Goal: Task Accomplishment & Management: Manage account settings

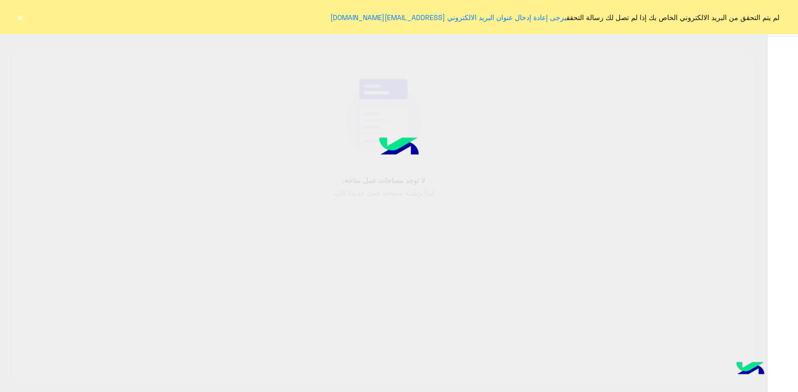
click at [507, 221] on div at bounding box center [399, 196] width 798 height 392
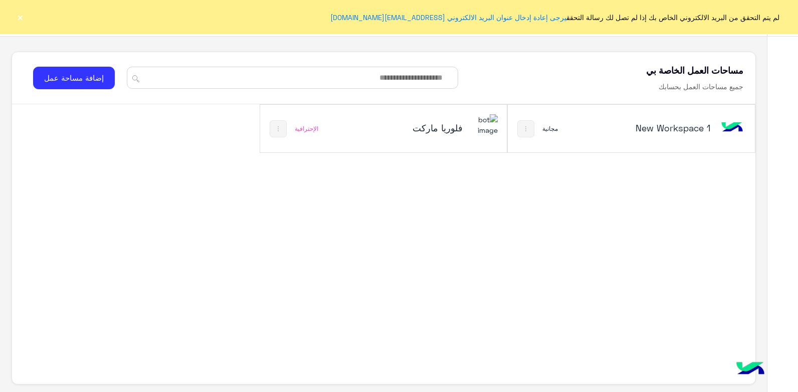
click at [474, 128] on img at bounding box center [484, 125] width 27 height 22
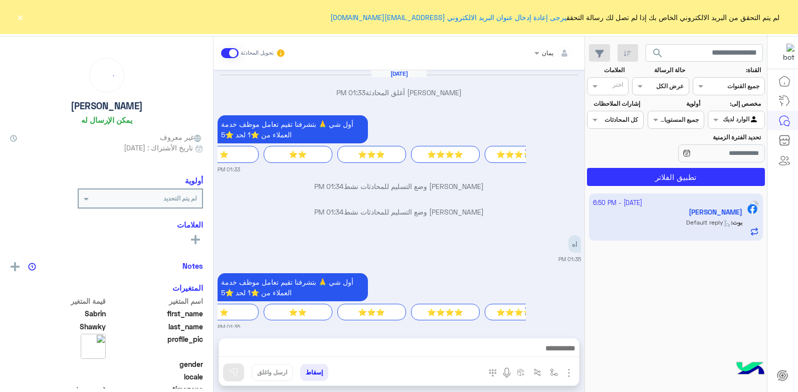
scroll to position [599, 0]
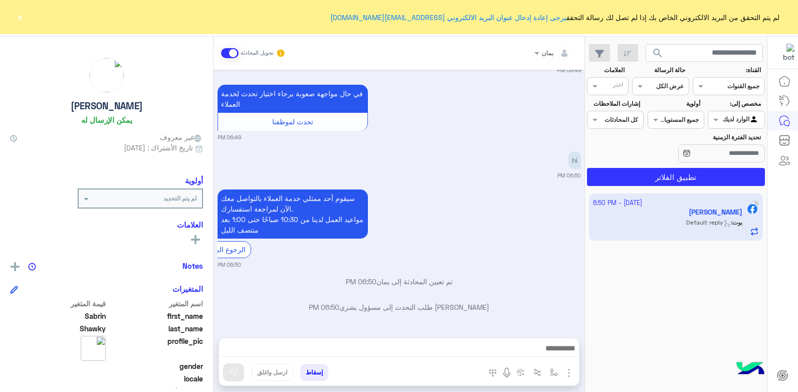
click at [16, 18] on button "×" at bounding box center [20, 17] width 10 height 10
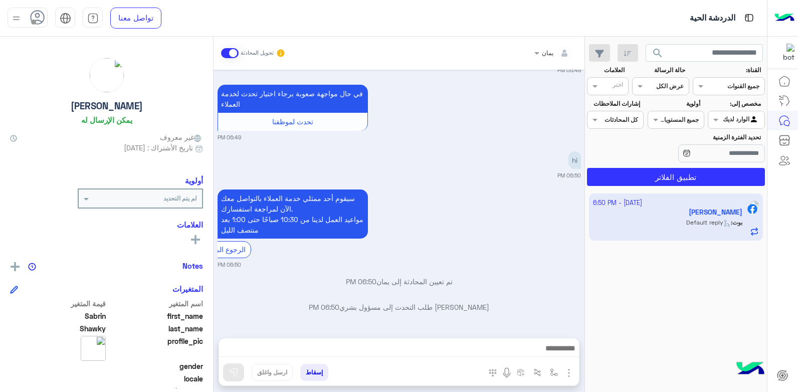
click at [317, 372] on button "إسقاط" at bounding box center [314, 372] width 28 height 17
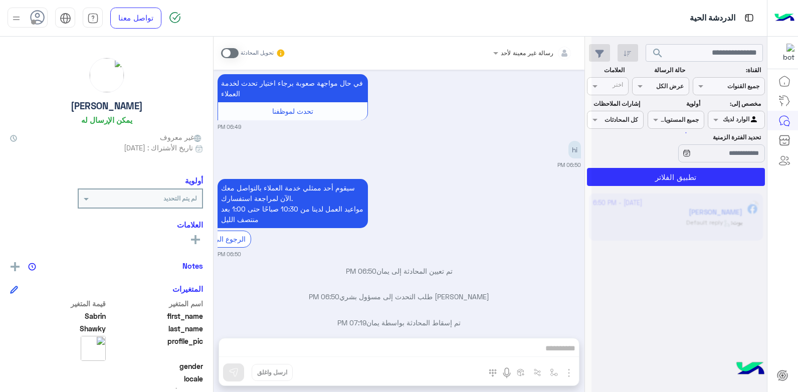
scroll to position [625, 0]
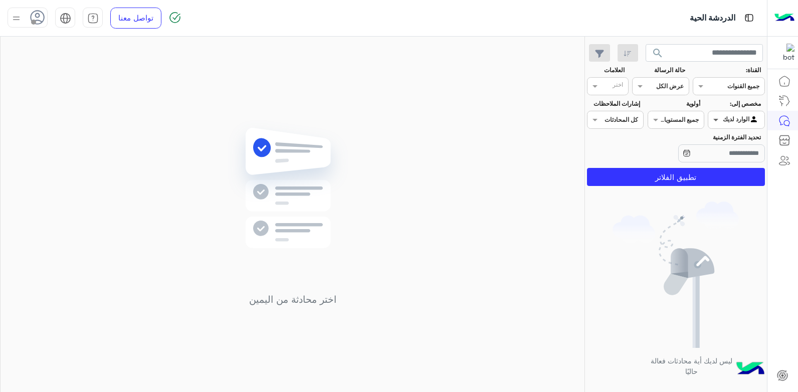
click at [717, 117] on span at bounding box center [714, 119] width 13 height 11
click at [724, 135] on b "غير معينة" at bounding box center [736, 139] width 27 height 9
click at [696, 172] on button "تطبيق الفلاتر" at bounding box center [676, 177] width 178 height 18
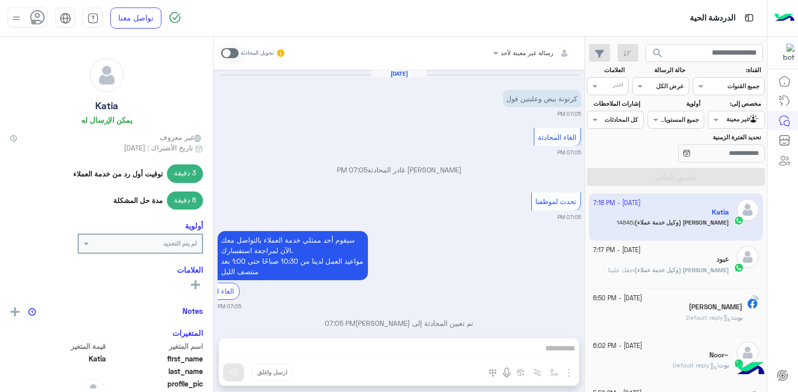
scroll to position [598, 0]
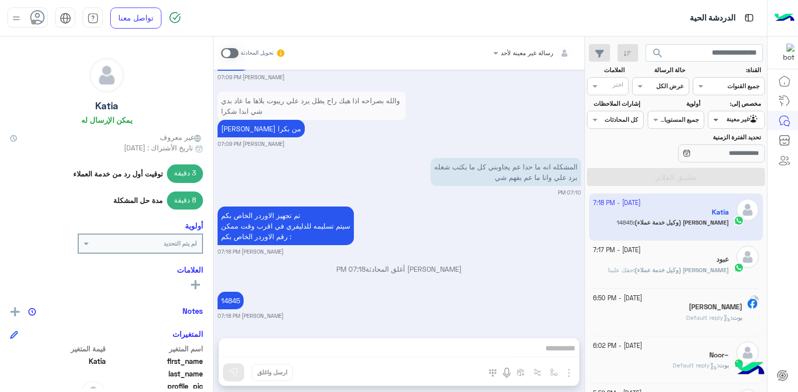
click at [720, 121] on span at bounding box center [714, 119] width 13 height 11
click at [728, 155] on b "الوارد لديك" at bounding box center [734, 159] width 32 height 9
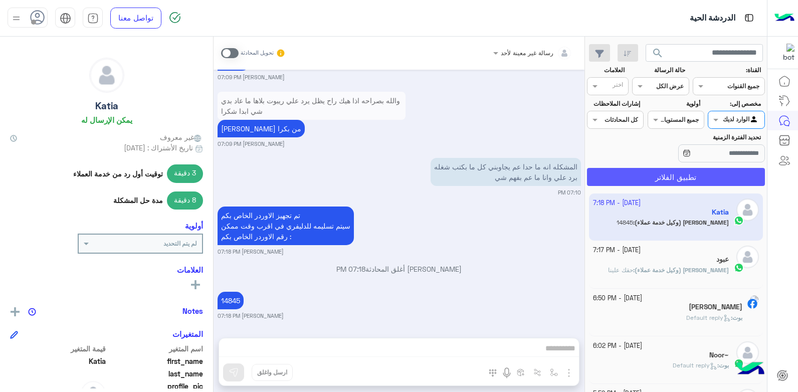
click at [702, 171] on button "تطبيق الفلاتر" at bounding box center [676, 177] width 178 height 18
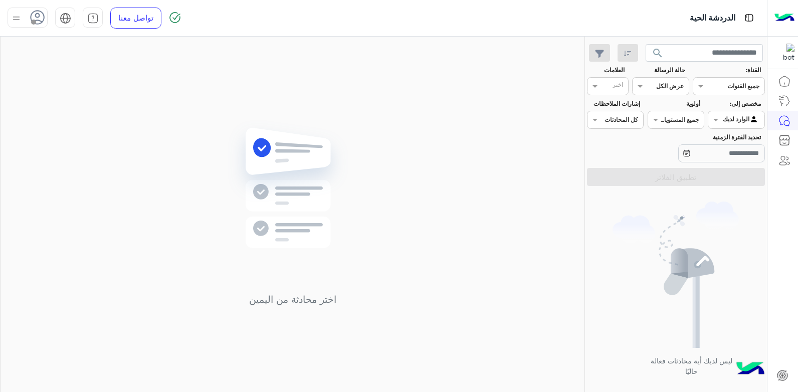
click at [14, 21] on img at bounding box center [16, 18] width 13 height 13
click at [99, 82] on label "متصل" at bounding box center [70, 77] width 109 height 18
click at [478, 132] on div "اختر محادثة من اليمين" at bounding box center [293, 216] width 584 height 359
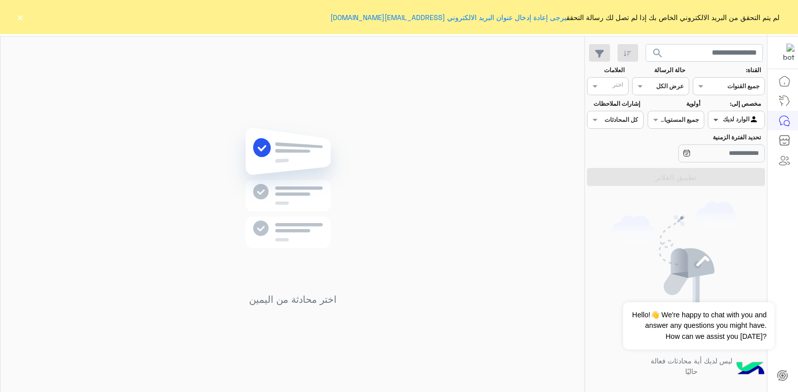
click at [714, 120] on span at bounding box center [714, 119] width 13 height 11
click at [517, 161] on div "اختر محادثة من اليمين" at bounding box center [293, 216] width 584 height 359
click at [20, 16] on button "×" at bounding box center [20, 17] width 10 height 10
click at [415, 18] on link "يرجى إعادة إدخال عنوان البريد الالكتروني [EMAIL_ADDRESS][DOMAIN_NAME]" at bounding box center [448, 17] width 236 height 9
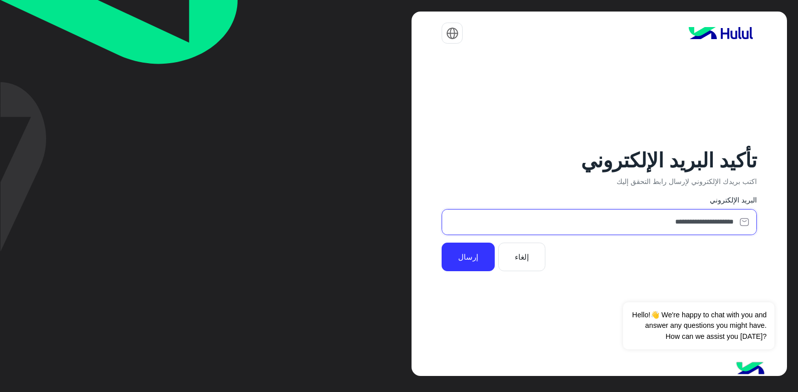
drag, startPoint x: 591, startPoint y: 224, endPoint x: 797, endPoint y: 207, distance: 207.1
click at [797, 208] on html "**********" at bounding box center [399, 196] width 798 height 392
type input "*"
type input "**********"
click at [472, 250] on button "إرسال" at bounding box center [468, 257] width 53 height 28
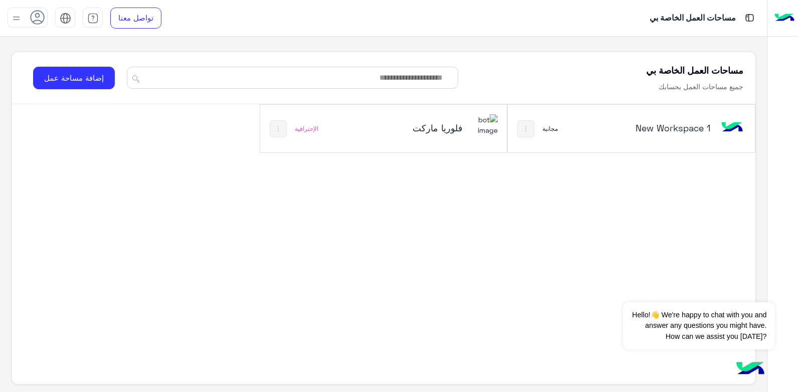
click at [480, 144] on div "فلوريا ماركت الإحترافية" at bounding box center [383, 129] width 247 height 48
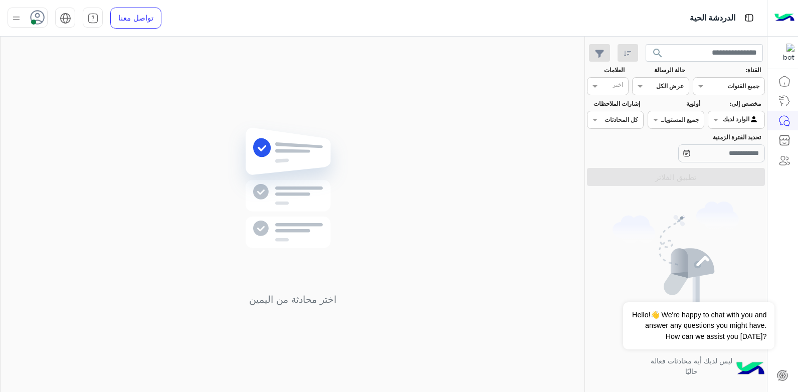
click at [650, 52] on button "search" at bounding box center [658, 55] width 25 height 22
click at [745, 291] on button "Dismiss ✕" at bounding box center [744, 290] width 60 height 20
click at [724, 121] on div at bounding box center [736, 119] width 56 height 10
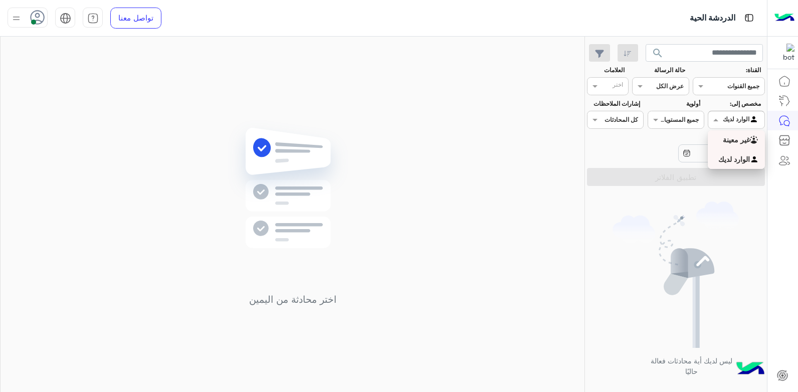
click at [729, 137] on b "غير معينة" at bounding box center [736, 139] width 27 height 9
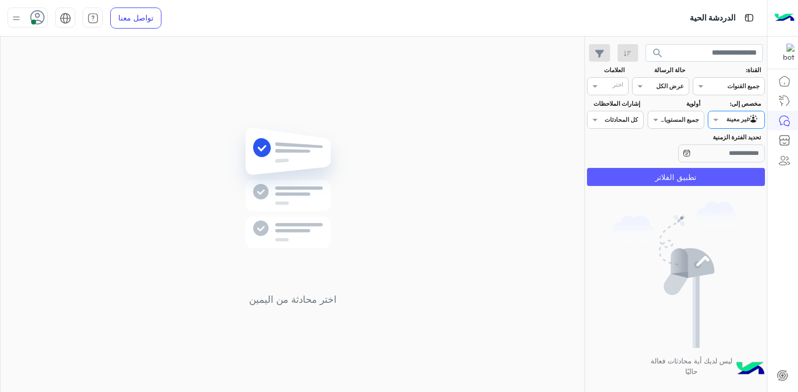
click at [690, 179] on button "تطبيق الفلاتر" at bounding box center [676, 177] width 178 height 18
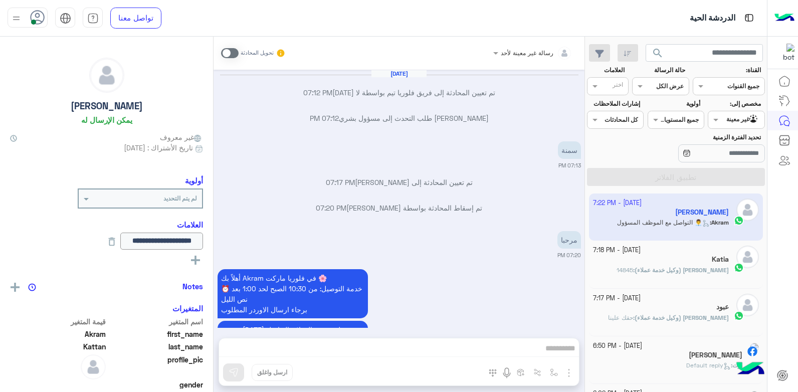
scroll to position [612, 0]
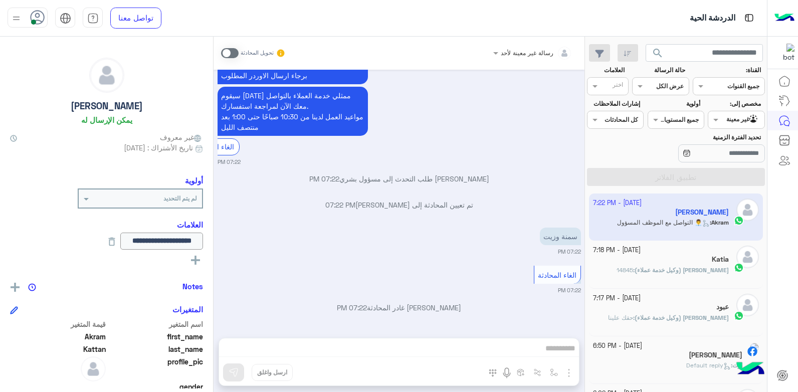
click at [724, 120] on div at bounding box center [736, 119] width 56 height 10
click at [729, 155] on b "الوارد لديك" at bounding box center [734, 159] width 32 height 9
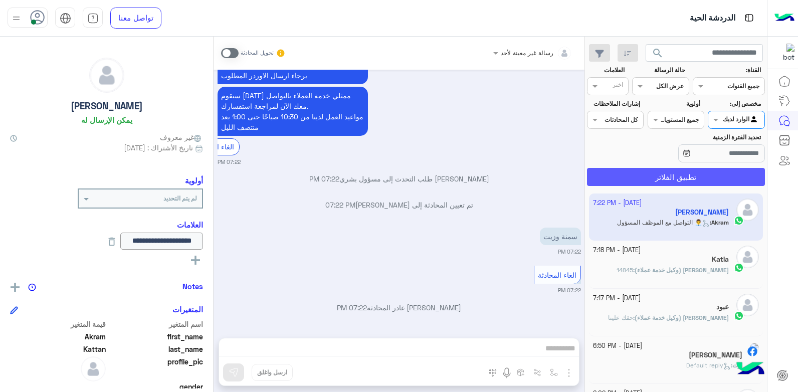
click at [722, 182] on button "تطبيق الفلاتر" at bounding box center [676, 177] width 178 height 18
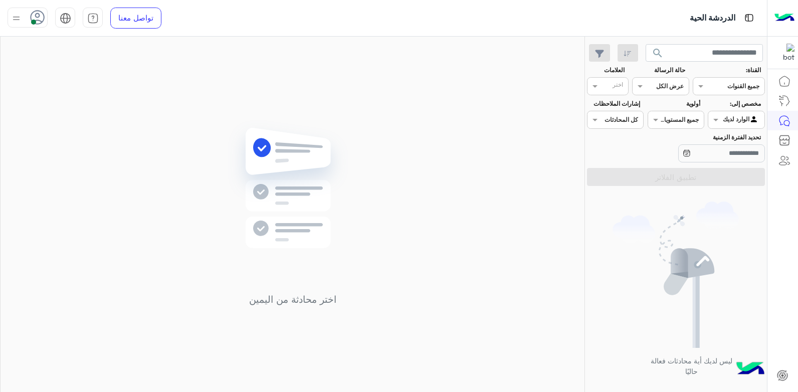
click at [34, 15] on icon at bounding box center [37, 17] width 15 height 15
click at [79, 140] on label "غير متصل" at bounding box center [70, 142] width 109 height 18
drag, startPoint x: 99, startPoint y: 221, endPoint x: 71, endPoint y: 224, distance: 27.7
click at [98, 221] on link "تسجيل الخروج" at bounding box center [90, 221] width 43 height 9
click at [103, 220] on link "تسجيل الخروج" at bounding box center [90, 221] width 43 height 9
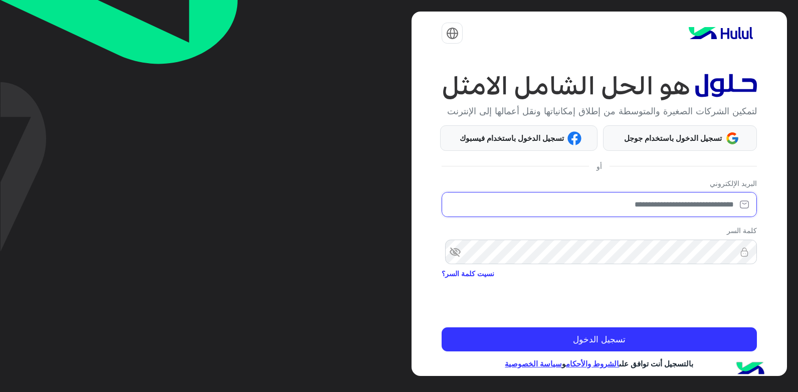
click at [568, 217] on input "email" at bounding box center [599, 204] width 315 height 25
type input "**********"
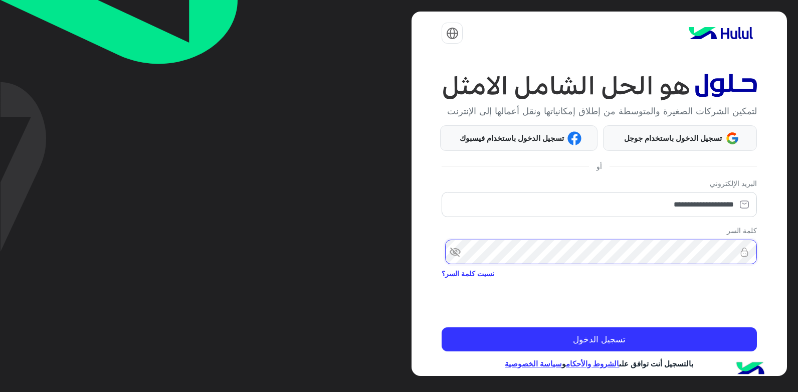
click at [442, 327] on button "تسجيل الدخول" at bounding box center [599, 339] width 315 height 24
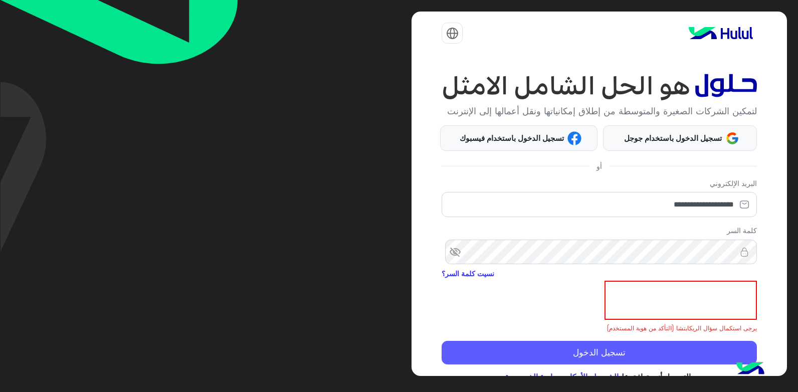
drag, startPoint x: 613, startPoint y: 363, endPoint x: 275, endPoint y: 262, distance: 353.0
click at [608, 361] on button "تسجيل الدخول" at bounding box center [599, 353] width 315 height 24
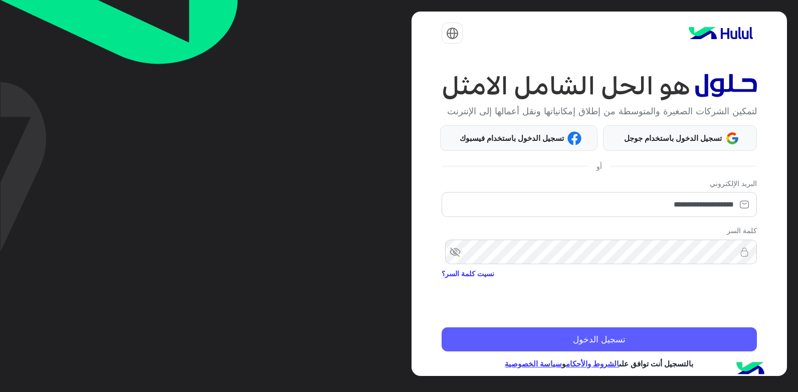
click at [531, 345] on button "تسجيل الدخول" at bounding box center [599, 339] width 315 height 24
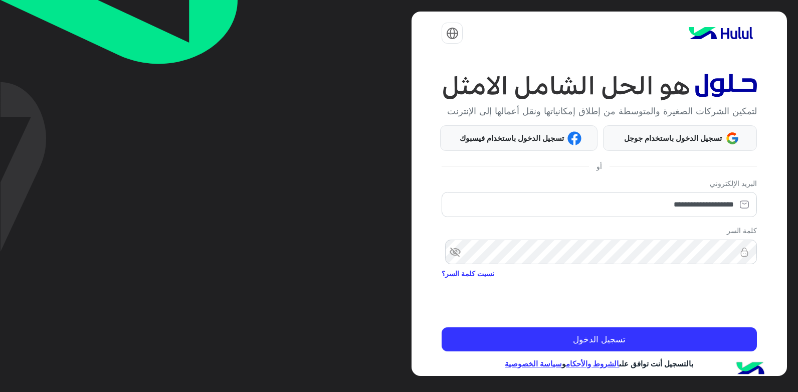
click at [460, 261] on span "visibility_off" at bounding box center [451, 252] width 18 height 18
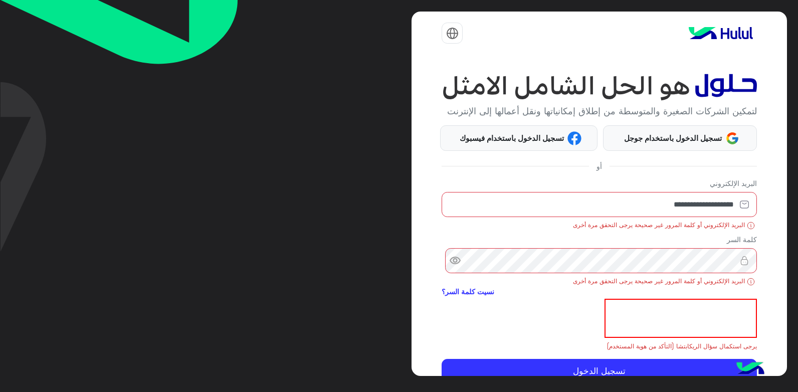
click at [459, 270] on span "visibility" at bounding box center [451, 261] width 18 height 18
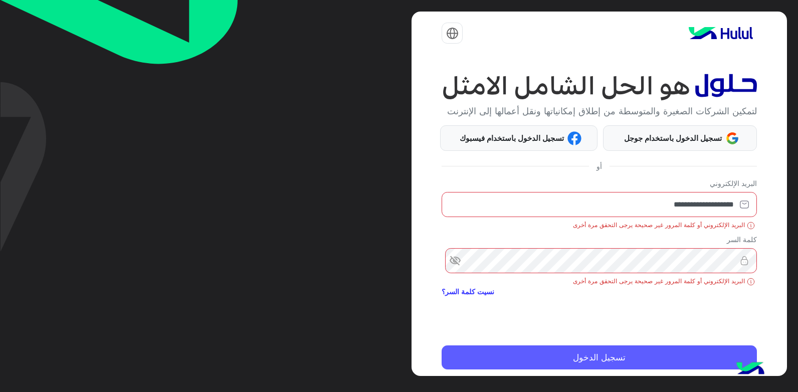
click at [532, 366] on button "تسجيل الدخول" at bounding box center [599, 357] width 315 height 24
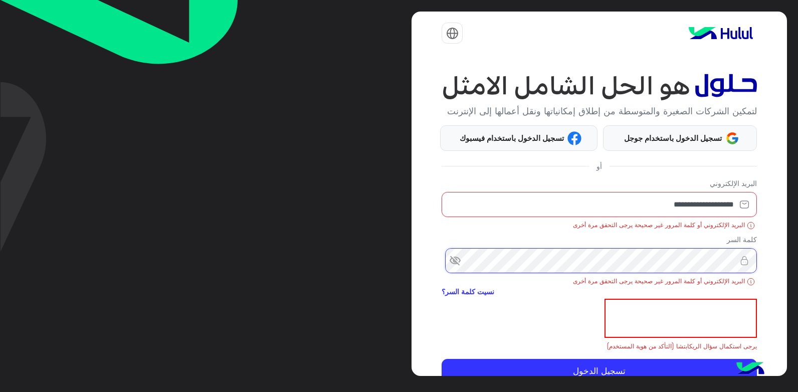
click at [797, 281] on html "**********" at bounding box center [399, 196] width 798 height 392
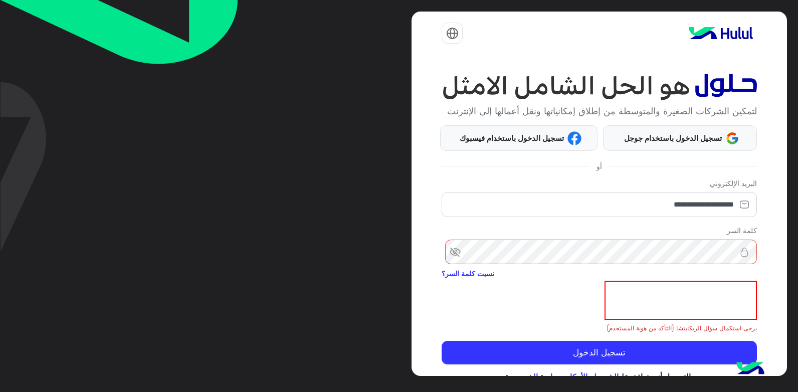
click at [458, 261] on span "visibility_off" at bounding box center [451, 252] width 18 height 18
click at [458, 261] on span "visibility" at bounding box center [451, 252] width 18 height 18
click at [797, 274] on html "**********" at bounding box center [399, 196] width 798 height 392
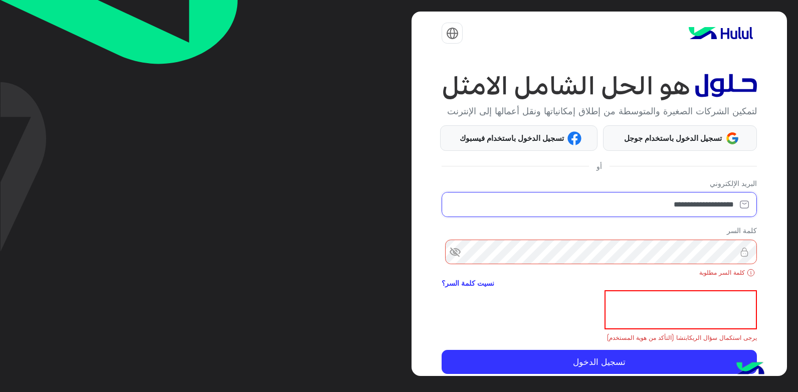
drag, startPoint x: 645, startPoint y: 222, endPoint x: 799, endPoint y: 225, distance: 154.9
click at [797, 225] on html "**********" at bounding box center [399, 196] width 798 height 392
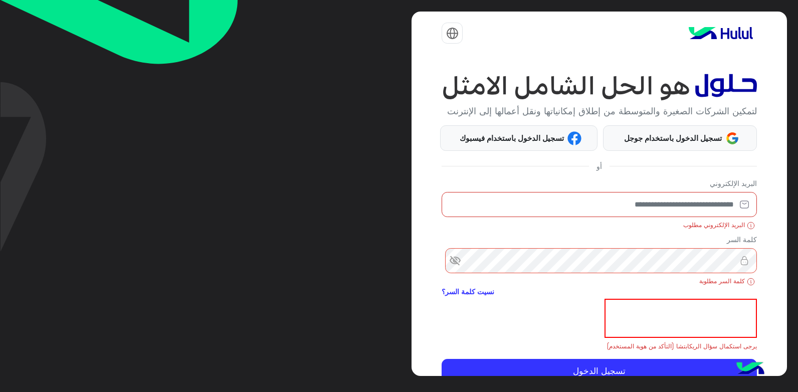
click at [691, 213] on input "email" at bounding box center [599, 204] width 315 height 25
type input "**********"
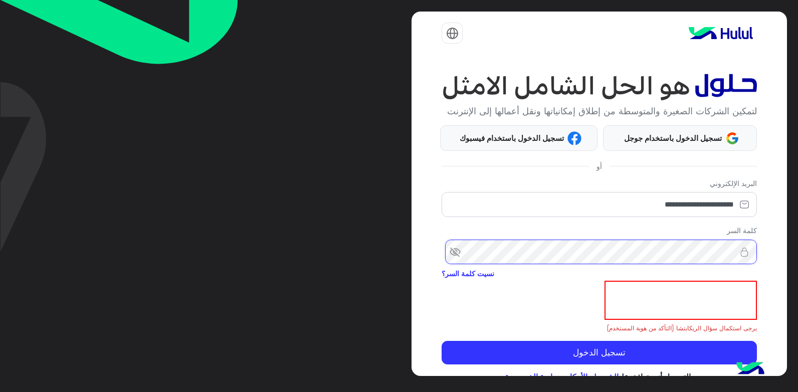
click at [442, 341] on button "تسجيل الدخول" at bounding box center [599, 353] width 315 height 24
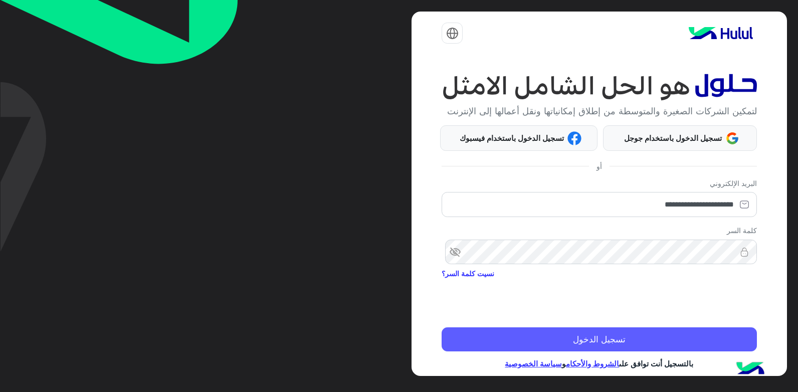
click at [520, 351] on button "تسجيل الدخول" at bounding box center [599, 339] width 315 height 24
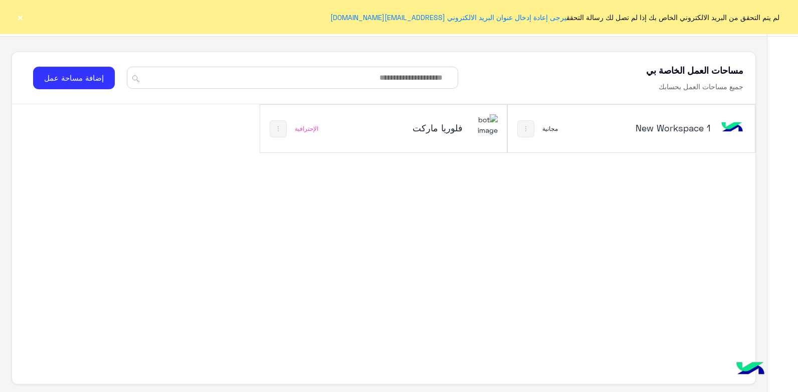
click at [18, 20] on button "×" at bounding box center [20, 17] width 10 height 10
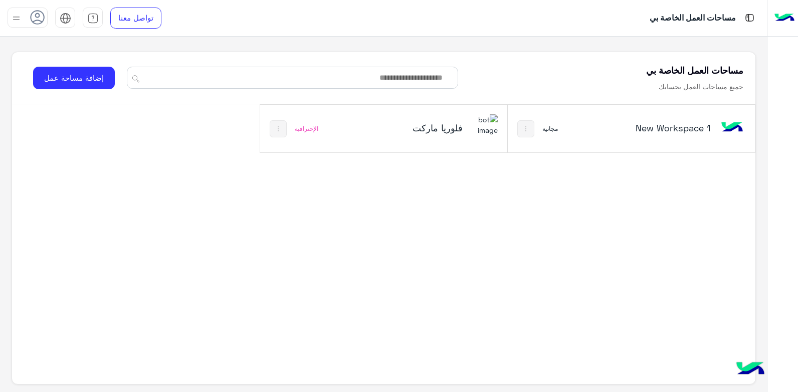
click at [19, 20] on img at bounding box center [16, 18] width 13 height 13
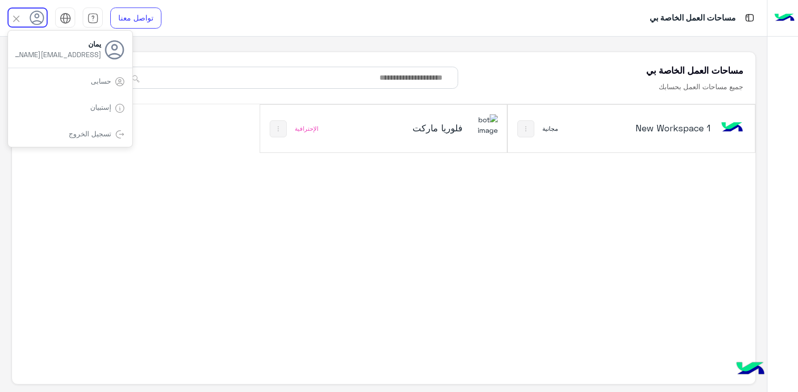
click at [109, 133] on link "تسجيل الخروج" at bounding box center [90, 133] width 43 height 9
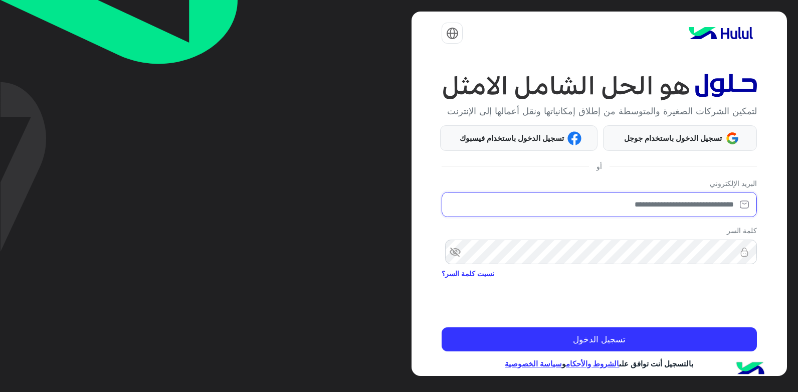
click at [615, 217] on input "email" at bounding box center [599, 204] width 315 height 25
type input "**********"
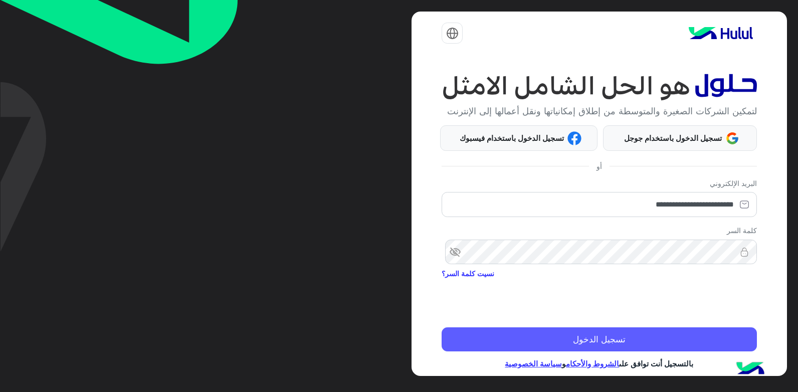
click at [653, 346] on button "تسجيل الدخول" at bounding box center [599, 339] width 315 height 24
